Goal: Task Accomplishment & Management: Manage account settings

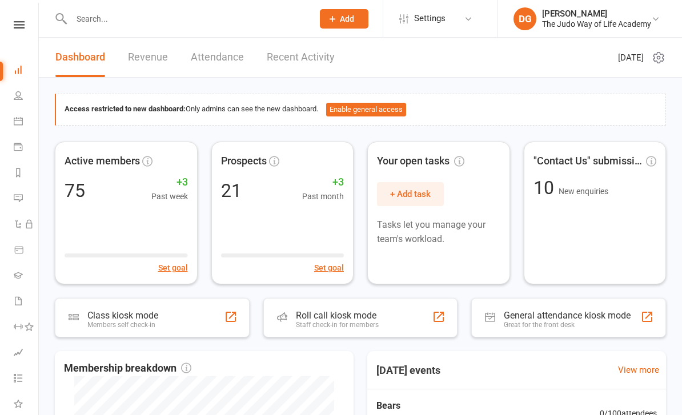
click at [147, 25] on input "text" at bounding box center [186, 19] width 237 height 16
click at [171, 19] on input "text" at bounding box center [186, 19] width 237 height 16
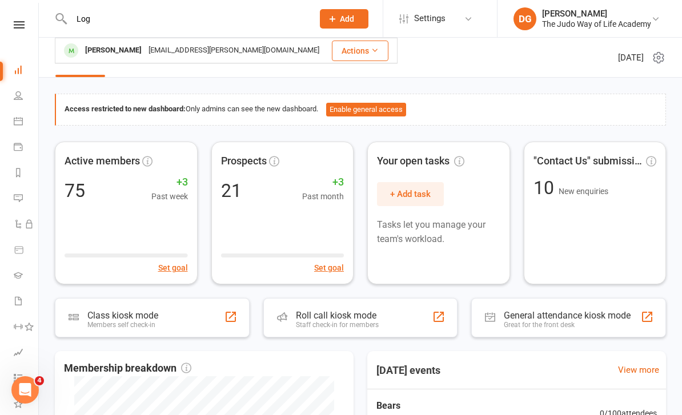
type input "Log"
click at [138, 48] on div "[PERSON_NAME]" at bounding box center [113, 50] width 63 height 17
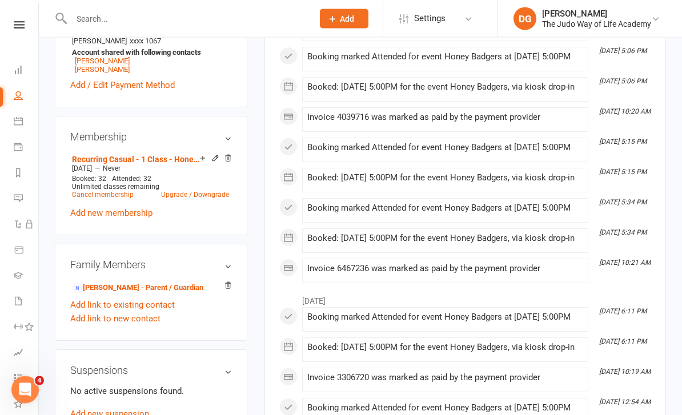
scroll to position [463, 0]
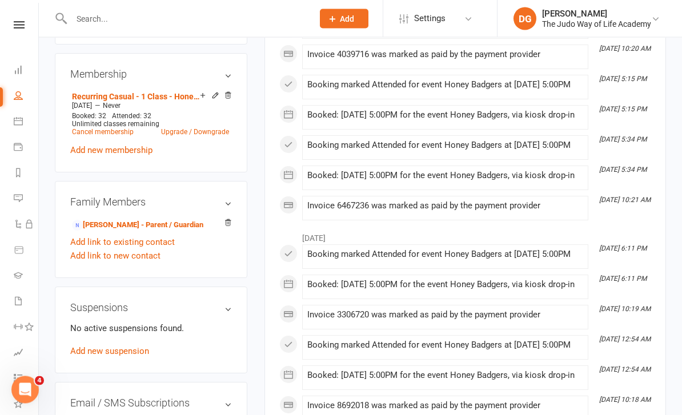
click at [135, 347] on link "Add new suspension" at bounding box center [109, 352] width 79 height 10
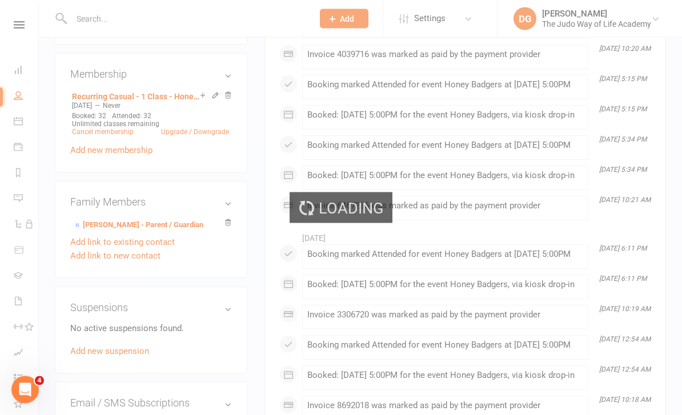
scroll to position [463, 0]
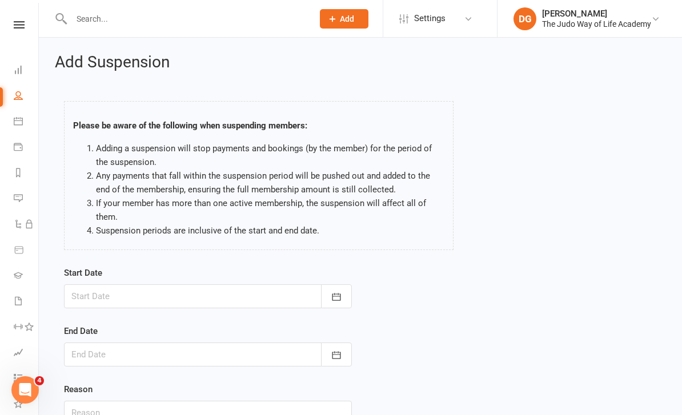
click at [343, 294] on button "button" at bounding box center [336, 296] width 31 height 24
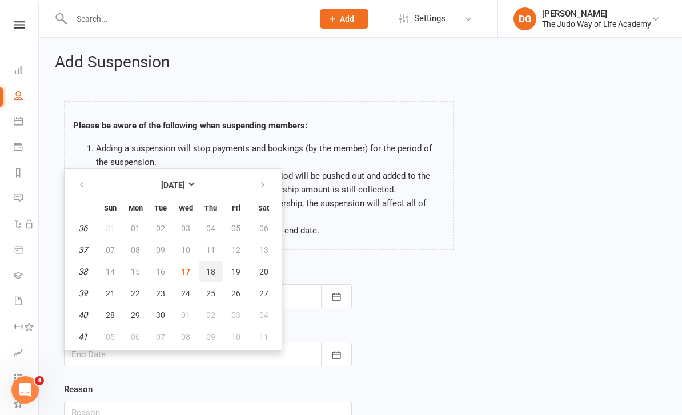
click at [211, 271] on span "18" at bounding box center [210, 271] width 9 height 9
type input "[DATE]"
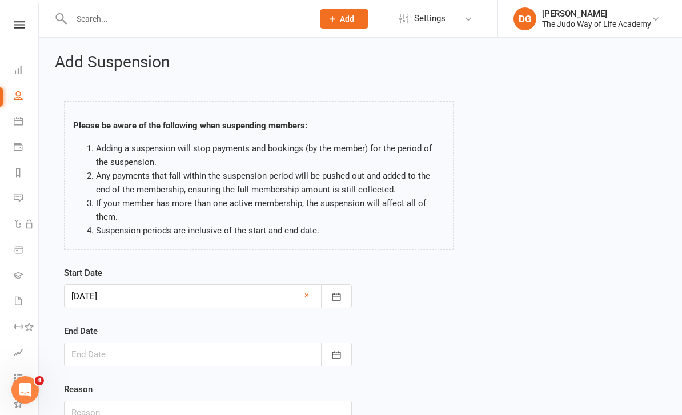
click at [336, 353] on icon "button" at bounding box center [336, 354] width 11 height 11
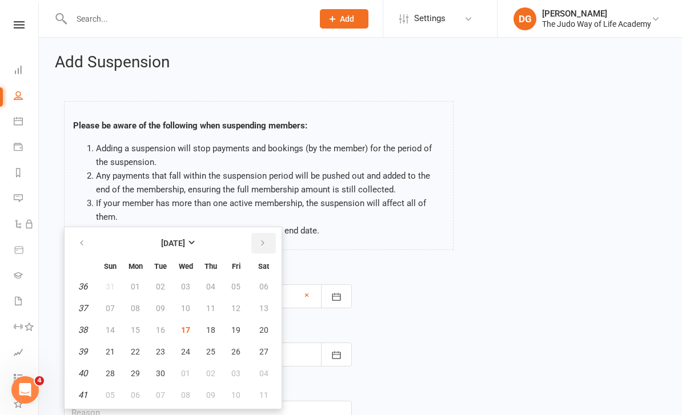
click at [264, 248] on button "button" at bounding box center [263, 243] width 25 height 21
click at [158, 359] on button "21" at bounding box center [160, 351] width 24 height 21
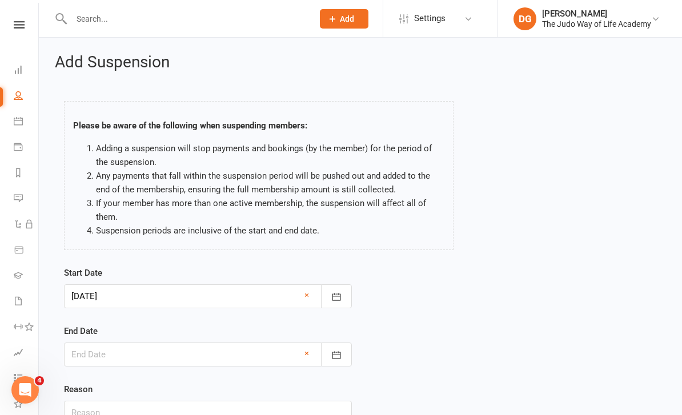
type input "[DATE]"
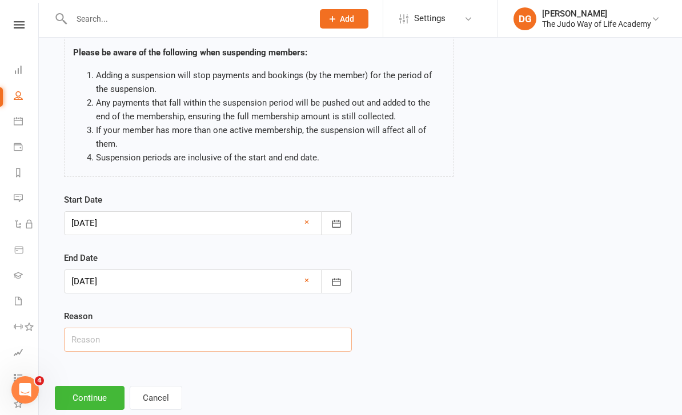
click at [301, 340] on input "text" at bounding box center [208, 340] width 288 height 24
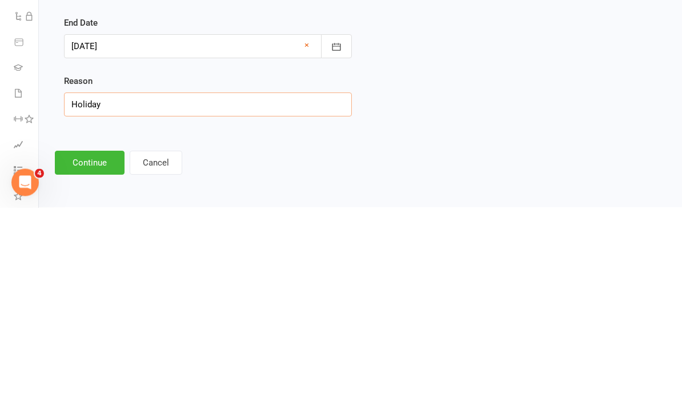
type input "Holiday"
click at [93, 359] on button "Continue" at bounding box center [90, 371] width 70 height 24
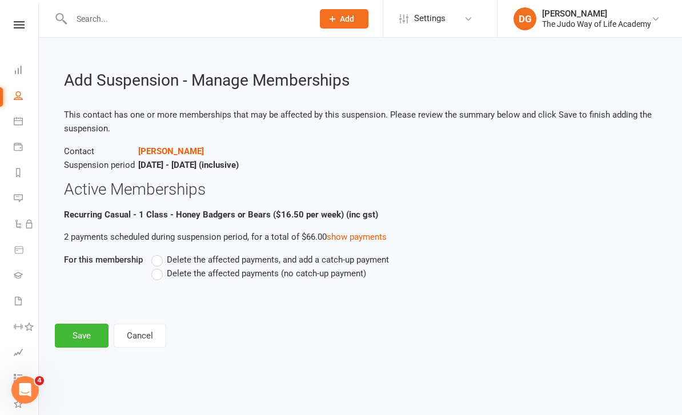
scroll to position [0, 0]
click at [295, 278] on label "Delete the affected payments (no catch-up payment)" at bounding box center [258, 274] width 215 height 14
click at [159, 267] on input "Delete the affected payments (no catch-up payment)" at bounding box center [154, 267] width 7 height 0
click at [85, 341] on button "Save" at bounding box center [82, 336] width 54 height 24
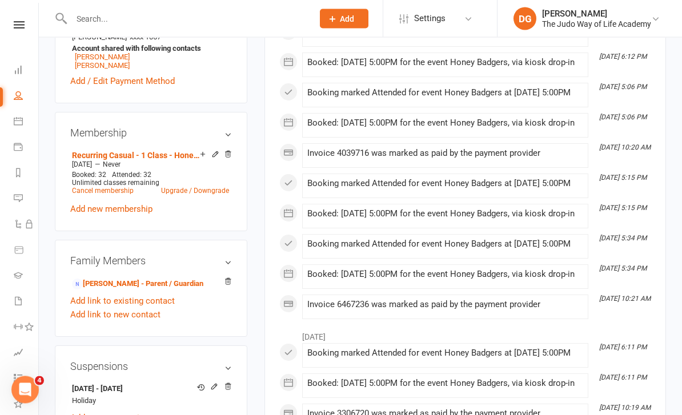
scroll to position [404, 0]
click at [182, 278] on link "[PERSON_NAME] - Parent / Guardian" at bounding box center [137, 284] width 131 height 12
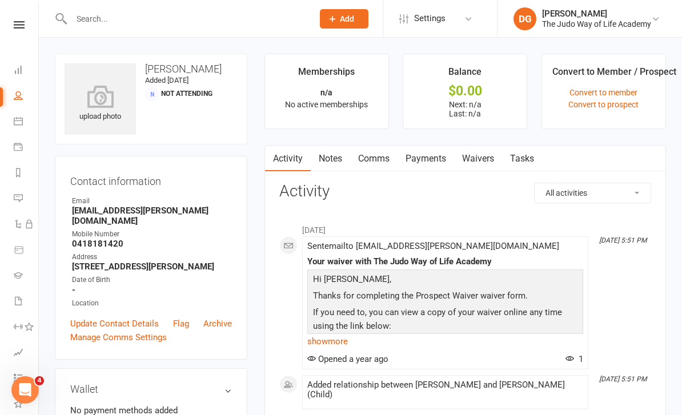
click at [150, 14] on input "text" at bounding box center [186, 19] width 237 height 16
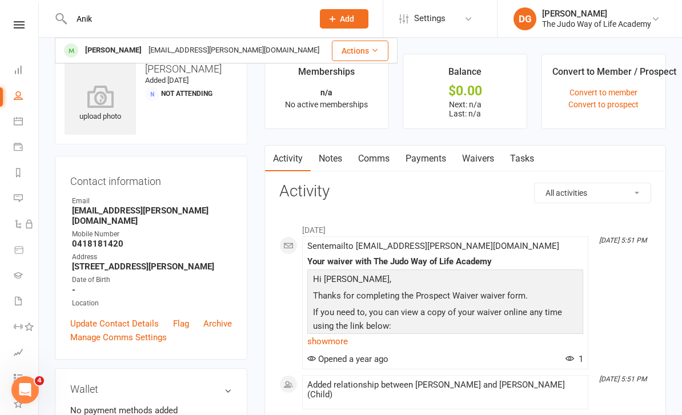
type input "Anik"
click at [128, 50] on div "[PERSON_NAME]" at bounding box center [113, 50] width 63 height 17
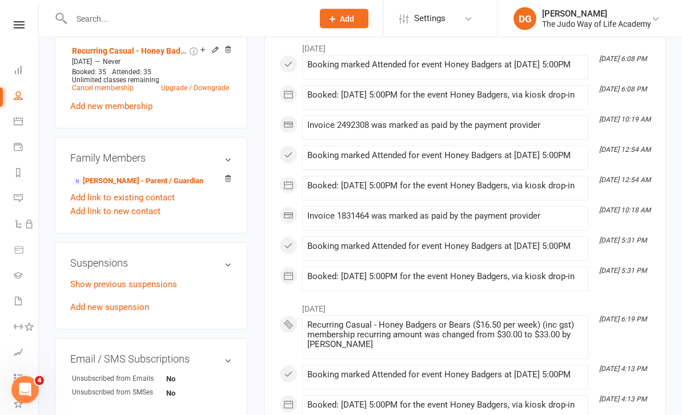
scroll to position [532, 0]
click at [127, 302] on link "Add new suspension" at bounding box center [109, 307] width 79 height 10
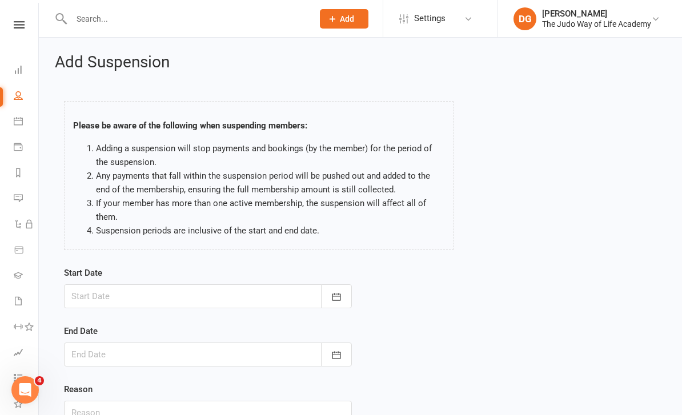
click at [340, 297] on icon "button" at bounding box center [336, 296] width 9 height 7
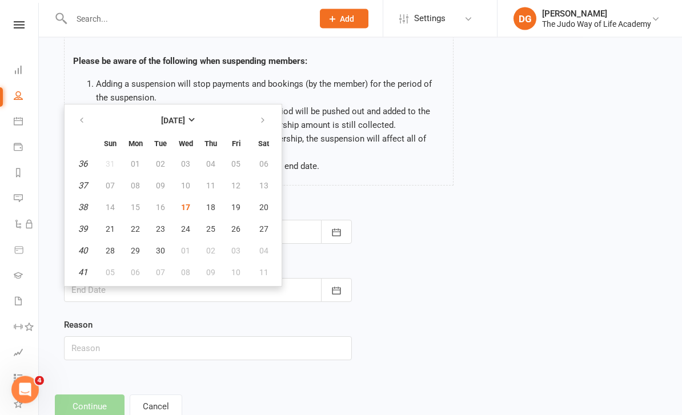
scroll to position [73, 0]
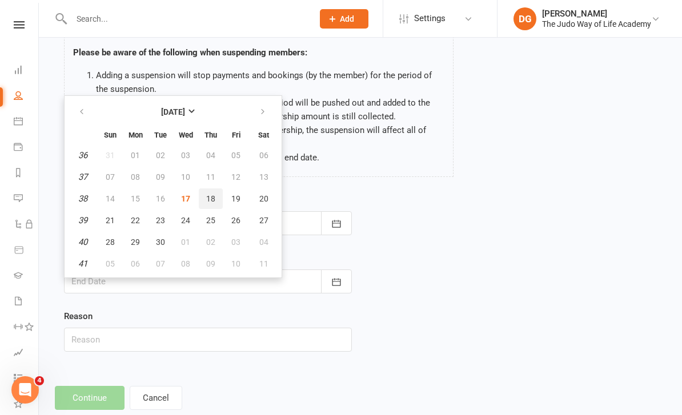
click at [213, 195] on span "18" at bounding box center [210, 198] width 9 height 9
type input "[DATE]"
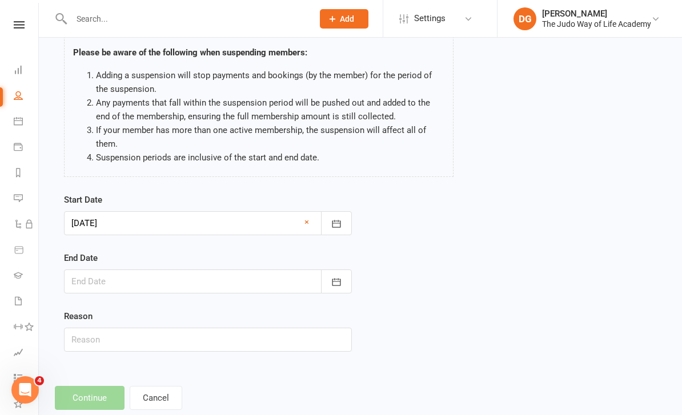
click at [334, 285] on icon "button" at bounding box center [336, 281] width 9 height 7
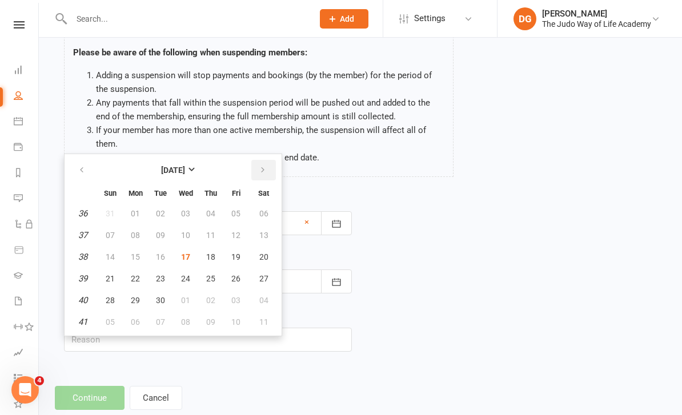
click at [266, 168] on icon "button" at bounding box center [263, 170] width 8 height 9
click at [159, 272] on button "21" at bounding box center [160, 278] width 24 height 21
type input "[DATE]"
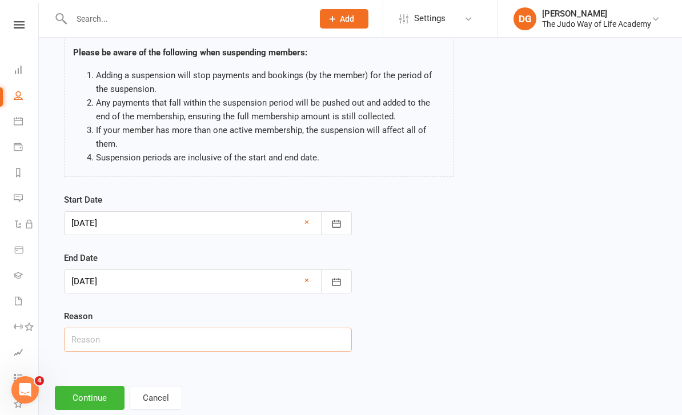
click at [269, 348] on input "text" at bounding box center [208, 340] width 288 height 24
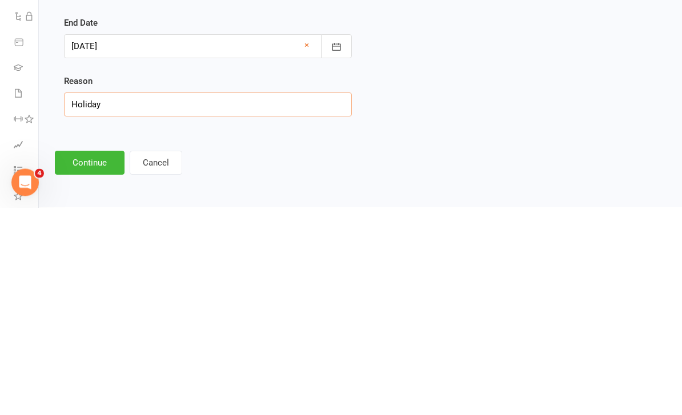
type input "Holiday"
click at [96, 359] on button "Continue" at bounding box center [90, 371] width 70 height 24
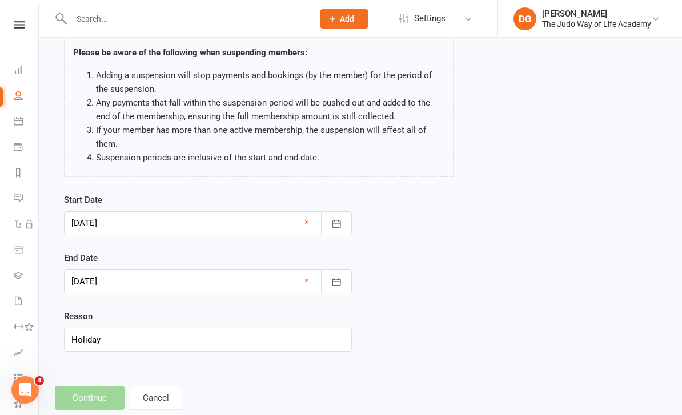
scroll to position [0, 0]
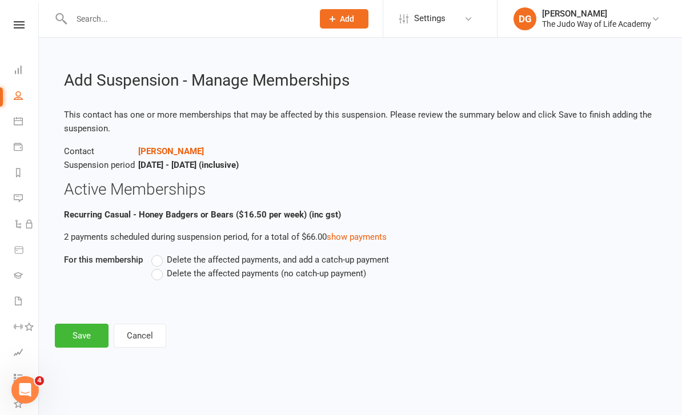
click at [237, 271] on span "Delete the affected payments (no catch-up payment)" at bounding box center [266, 273] width 199 height 12
click at [159, 267] on input "Delete the affected payments (no catch-up payment)" at bounding box center [154, 267] width 7 height 0
click at [79, 337] on button "Save" at bounding box center [82, 336] width 54 height 24
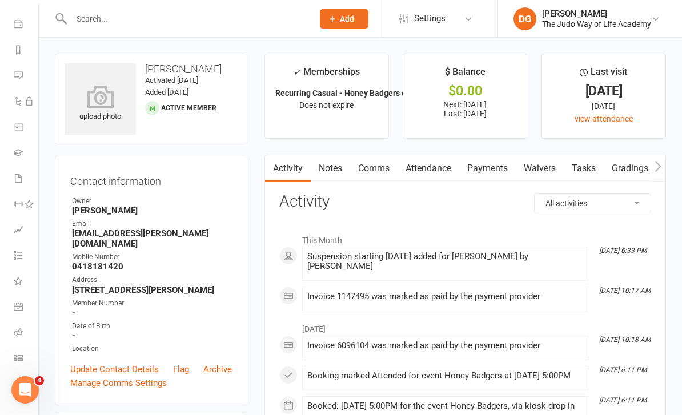
scroll to position [123, 0]
click at [15, 359] on icon at bounding box center [18, 357] width 9 height 9
